Goal: Find specific fact: Find specific fact

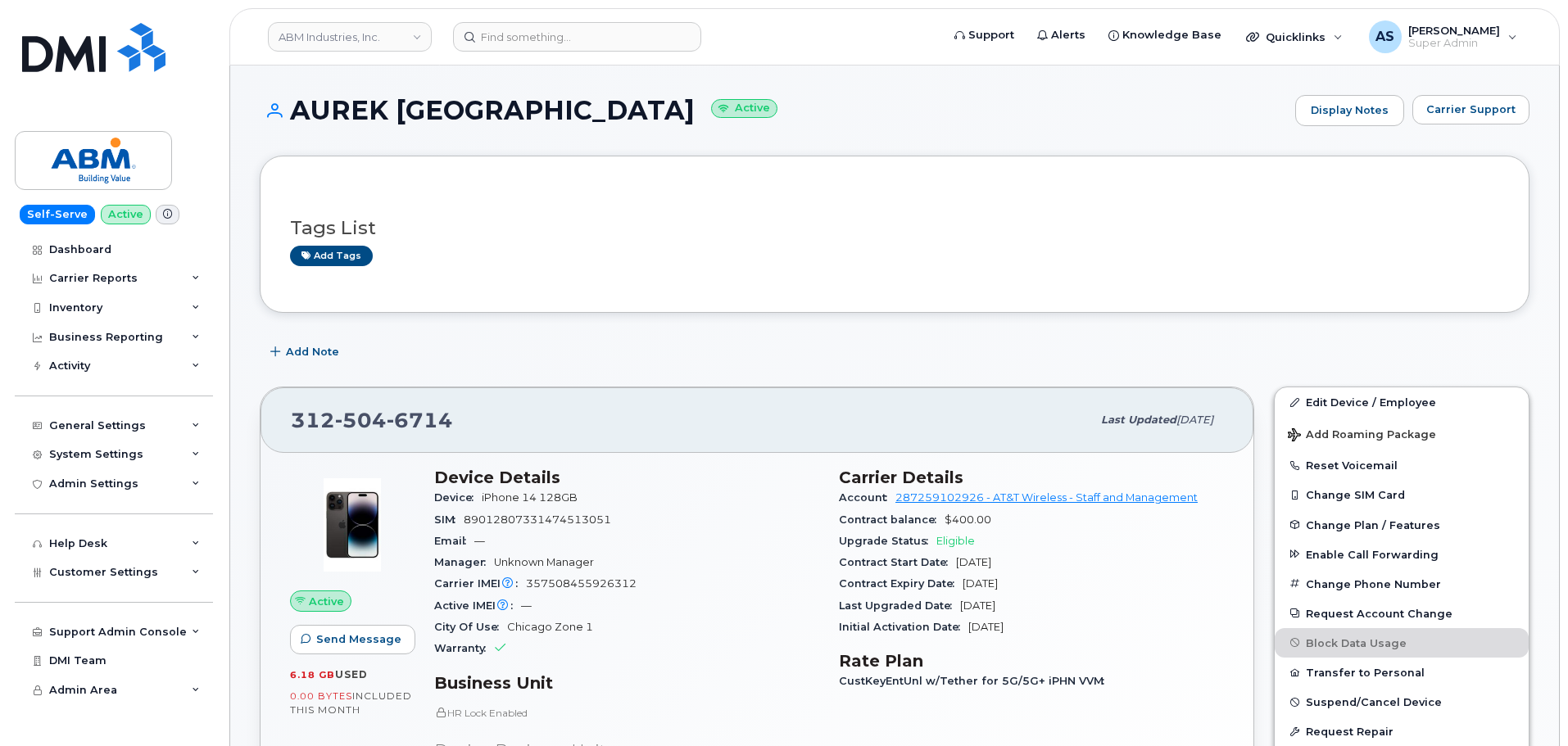
scroll to position [246, 0]
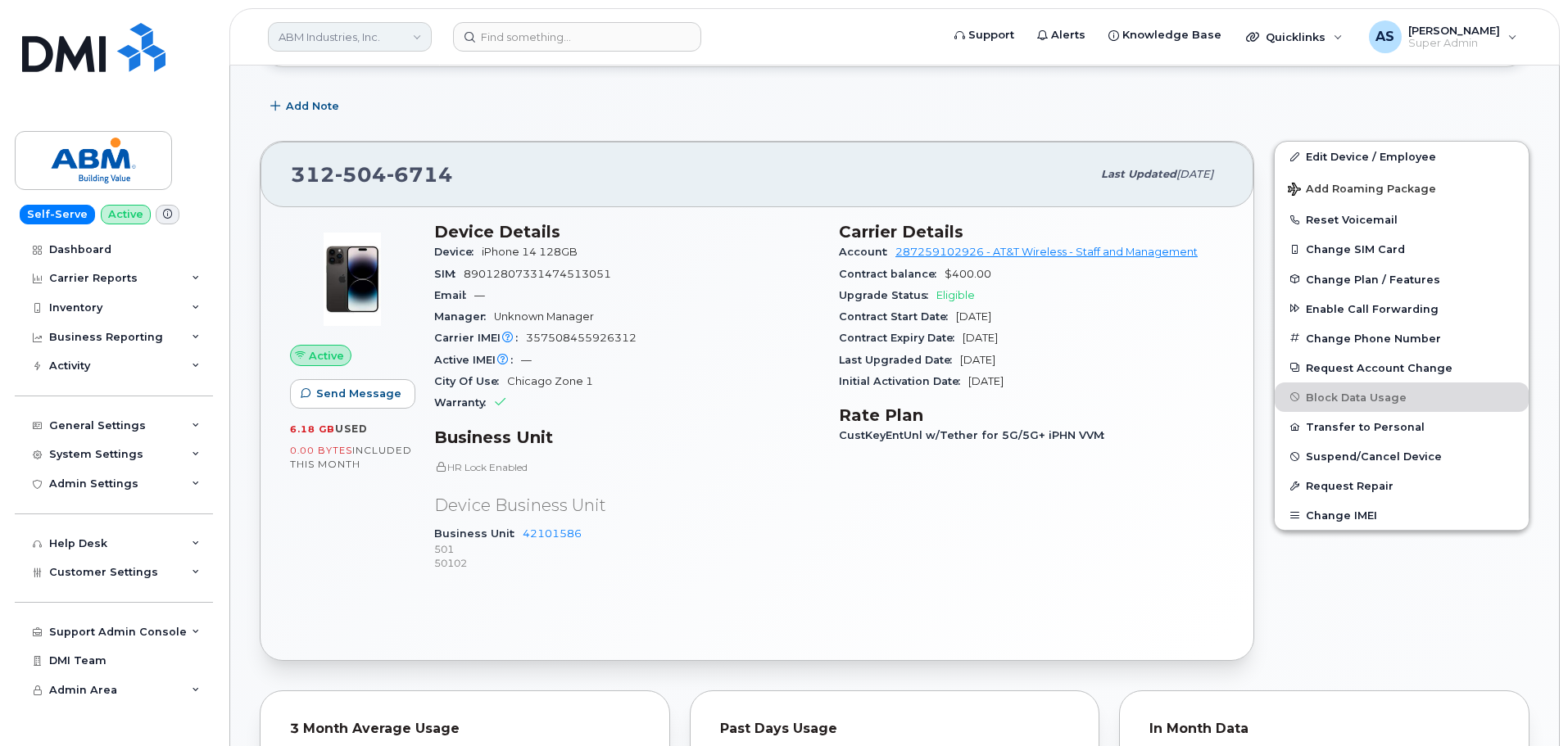
click at [360, 32] on link "ABM Industries, Inc." at bounding box center [349, 37] width 163 height 29
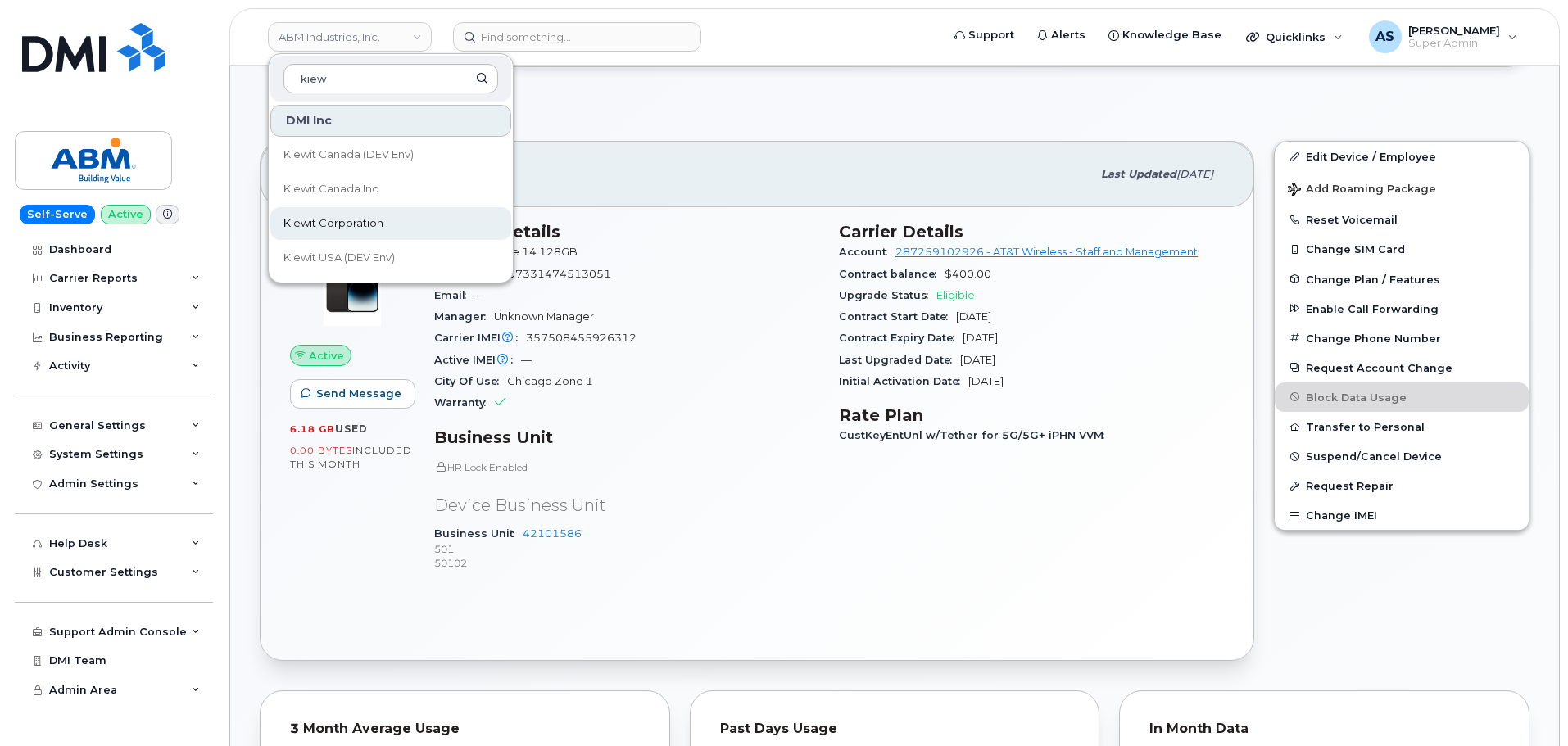
type input "kiew"
click at [399, 223] on link "Kiewit Corporation" at bounding box center [390, 223] width 241 height 33
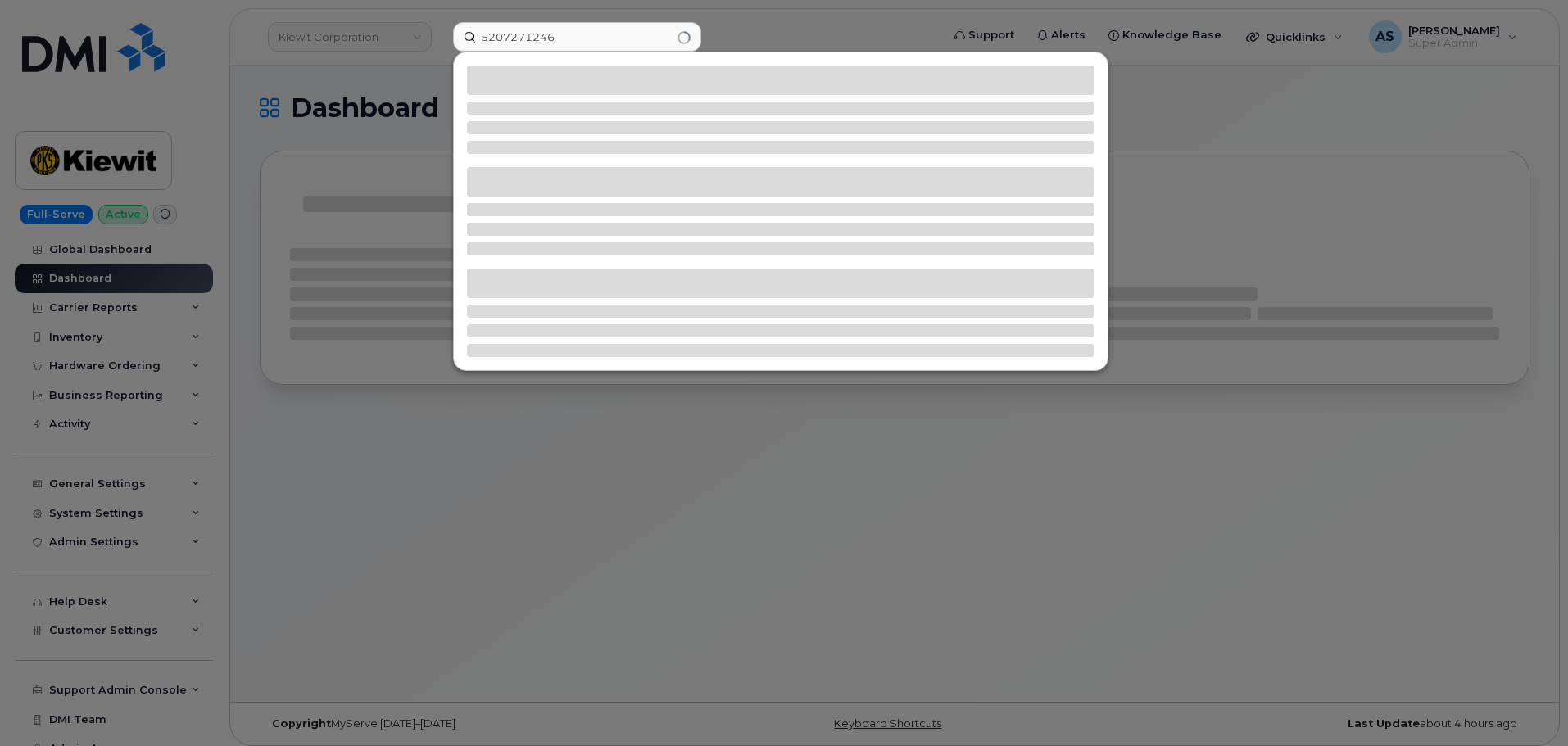
type input "5207271246"
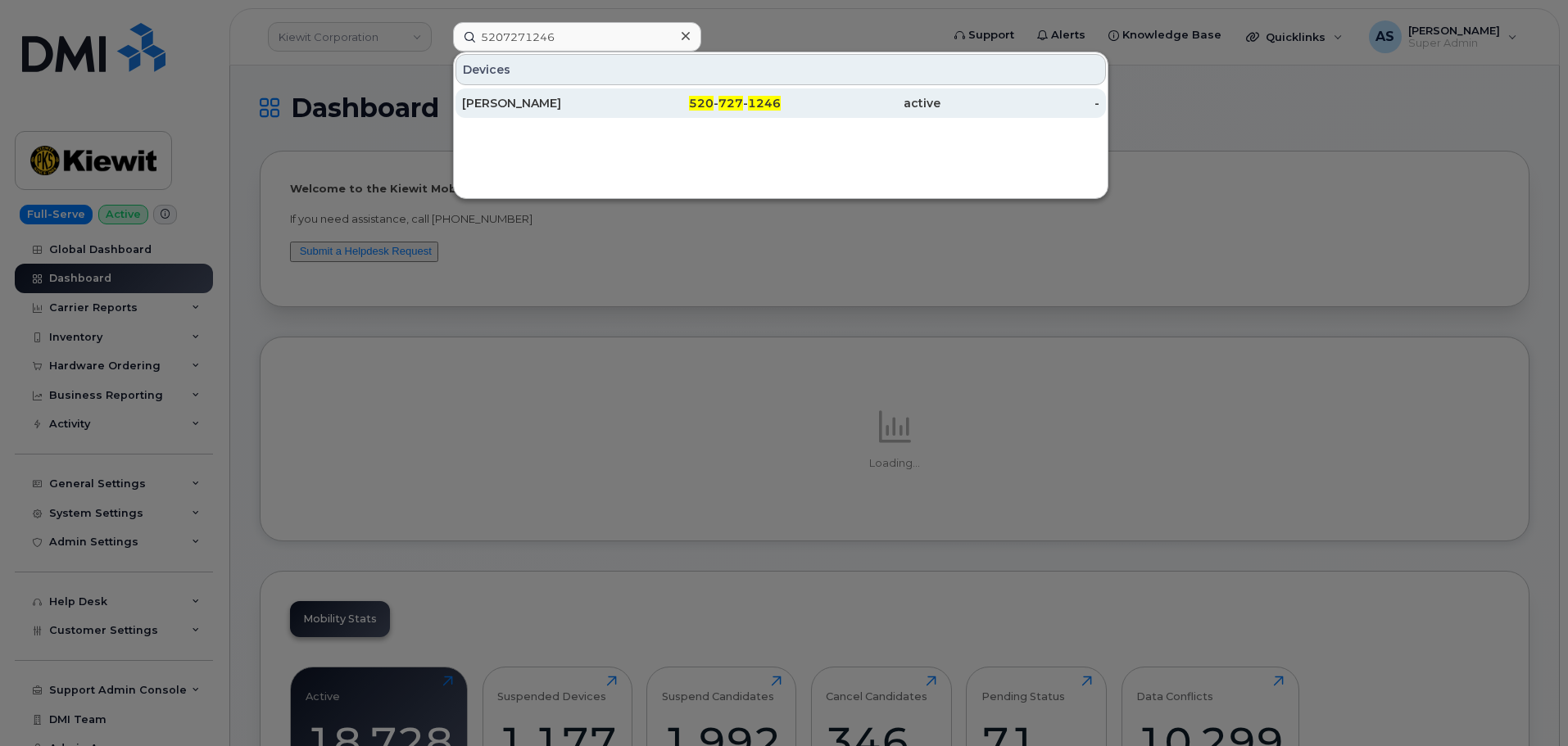
click at [528, 103] on div "[PERSON_NAME]" at bounding box center [542, 103] width 160 height 17
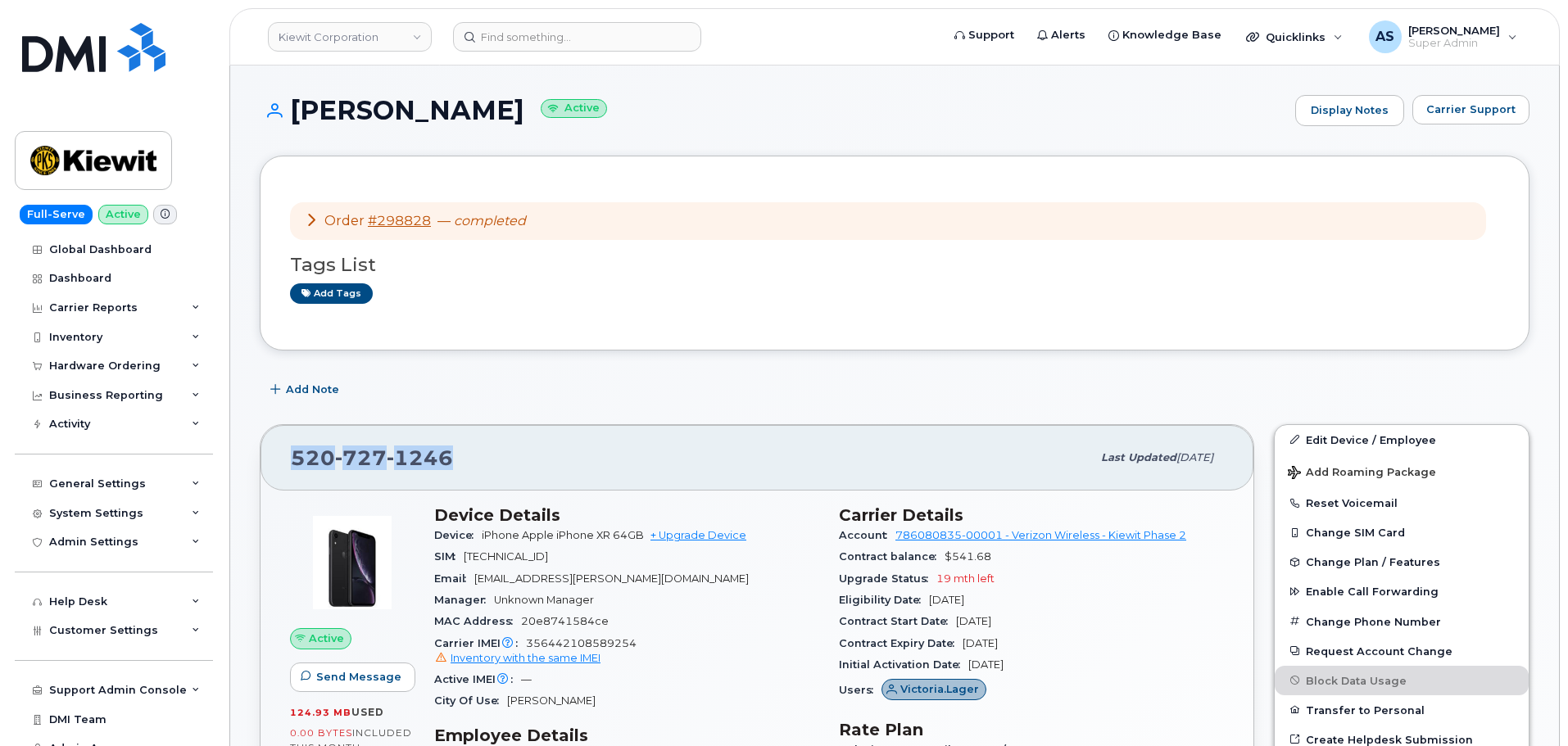
drag, startPoint x: 445, startPoint y: 450, endPoint x: 282, endPoint y: 444, distance: 163.1
click at [283, 444] on div "[PHONE_NUMBER] Last updated [DATE]" at bounding box center [756, 458] width 993 height 66
copy span "[PHONE_NUMBER]"
click at [632, 343] on div "Order #298828 — completed Tags List Add tags" at bounding box center [894, 253] width 1269 height 195
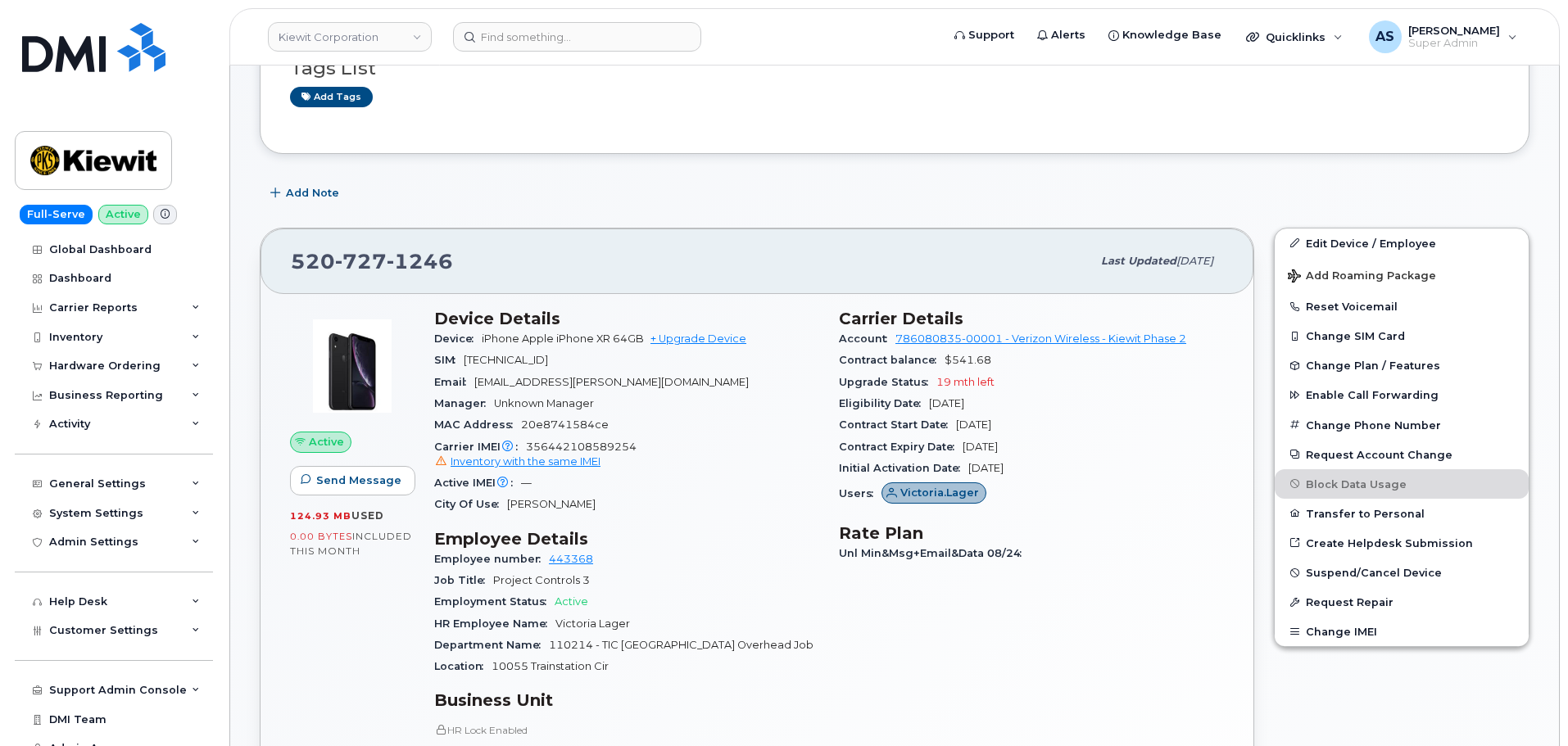
scroll to position [246, 0]
